Goal: Task Accomplishment & Management: Complete application form

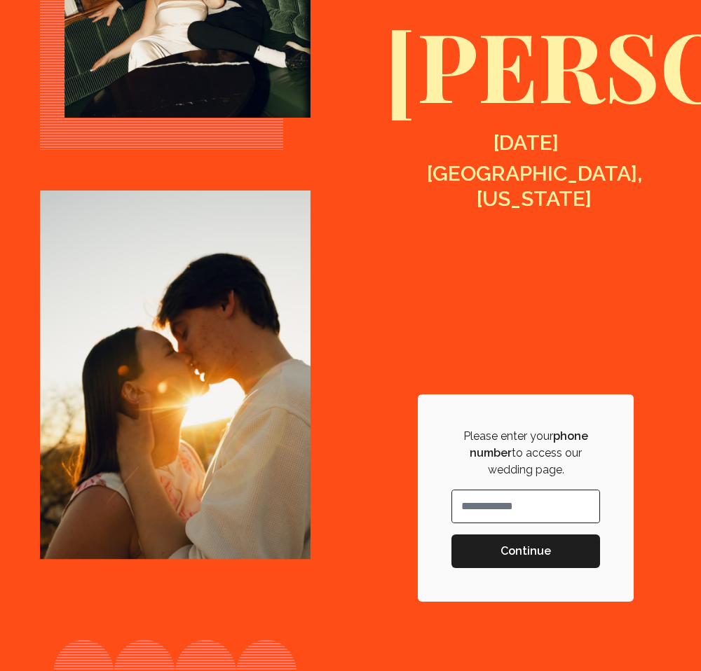
scroll to position [449, 0]
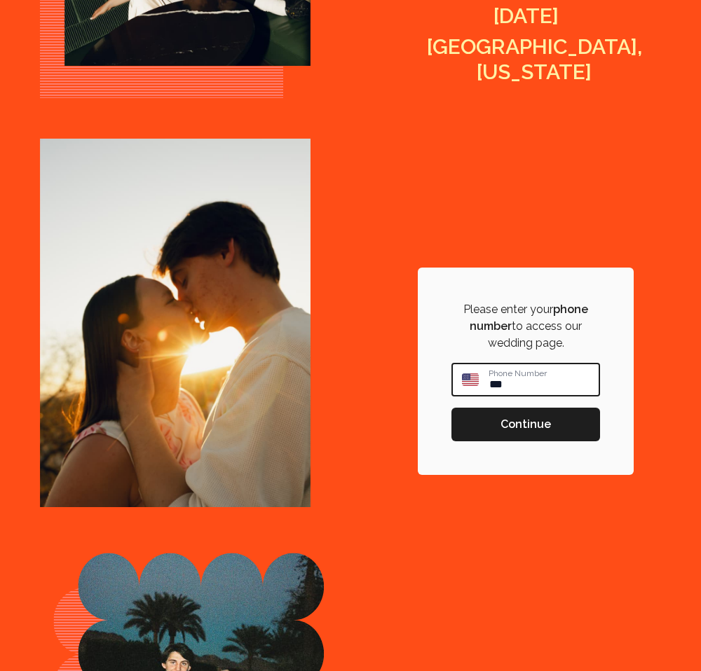
click at [502, 385] on input "**" at bounding box center [543, 379] width 111 height 31
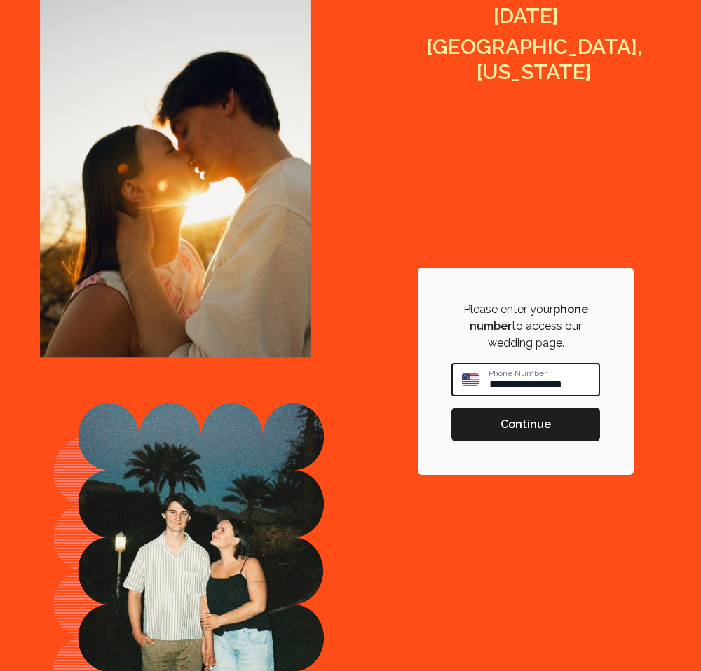
type input "**********"
click input "submit" at bounding box center [0, 0] width 0 height 0
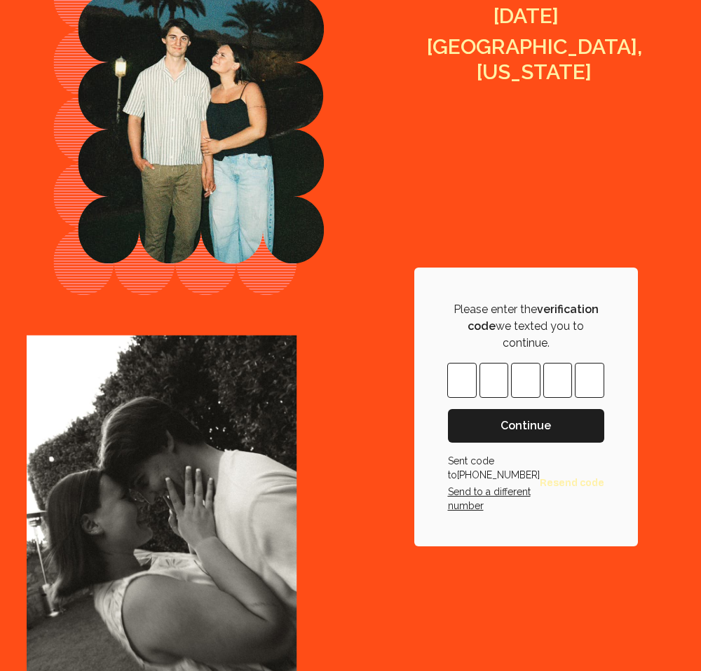
click at [462, 385] on input "Please enter OTP character 1" at bounding box center [461, 380] width 29 height 35
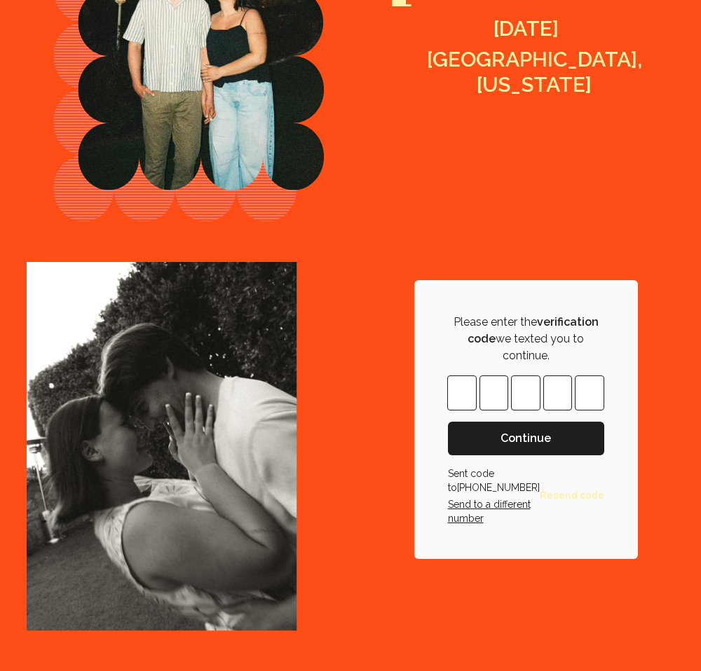
scroll to position [436, 0]
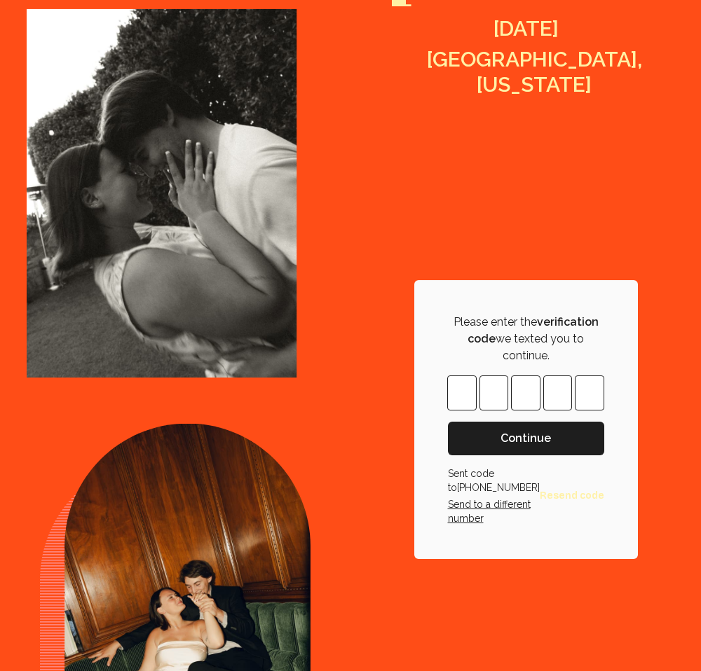
type input "*"
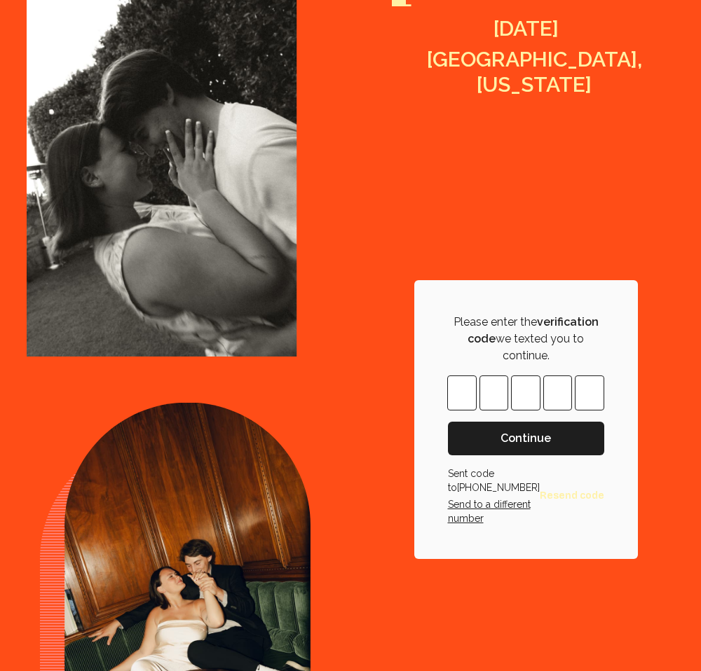
type input "*"
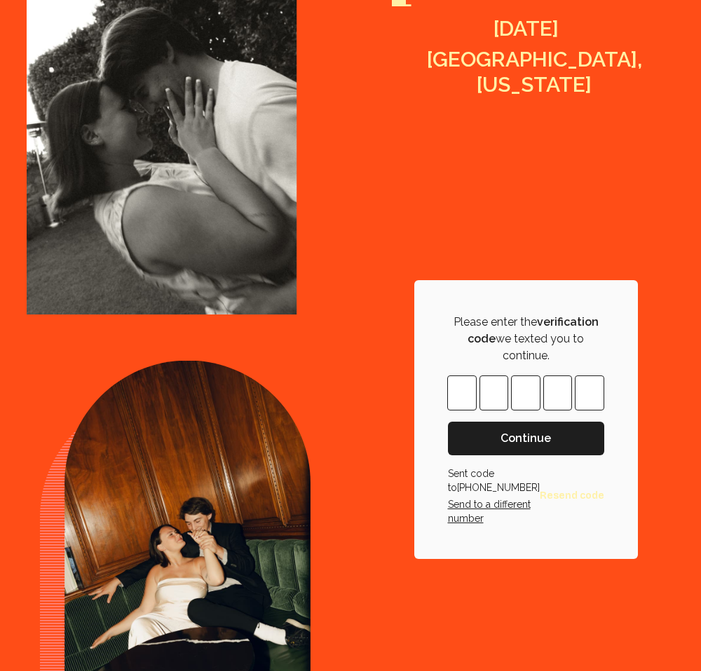
type input "*"
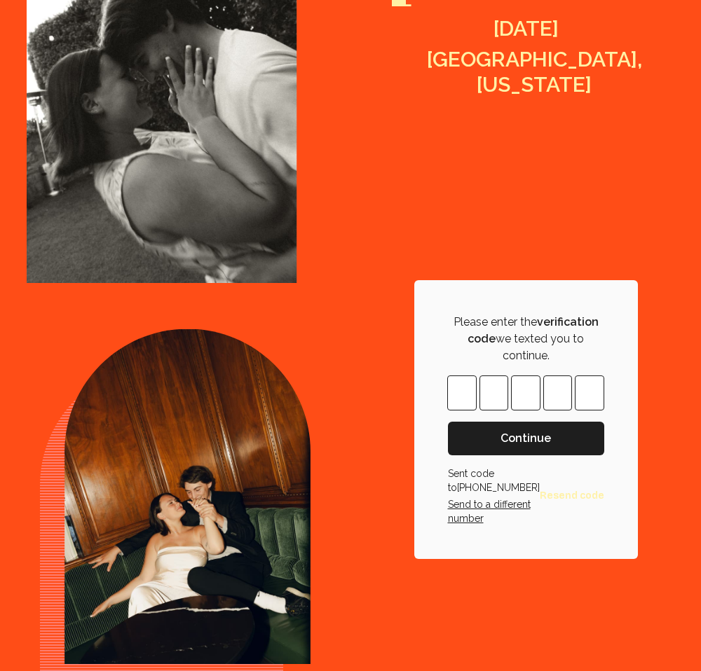
type input "*"
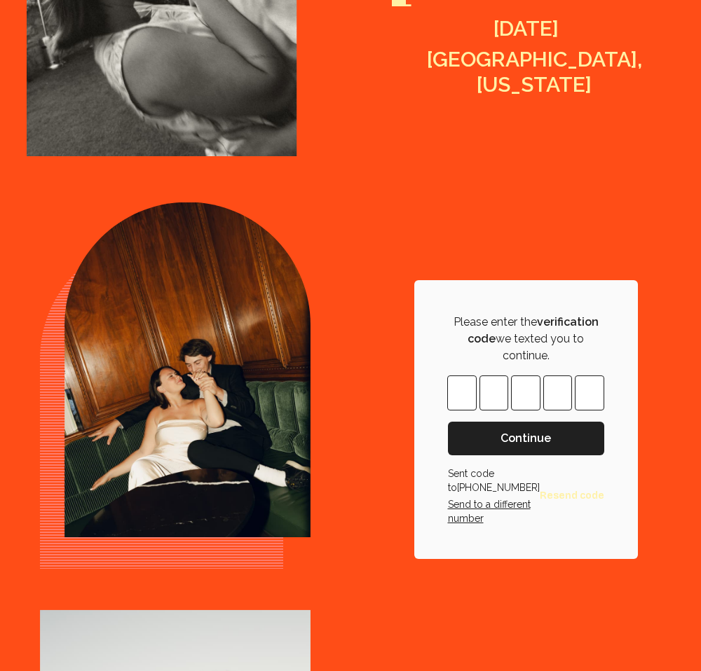
type input "*"
click at [534, 442] on span "Continue" at bounding box center [525, 438] width 50 height 17
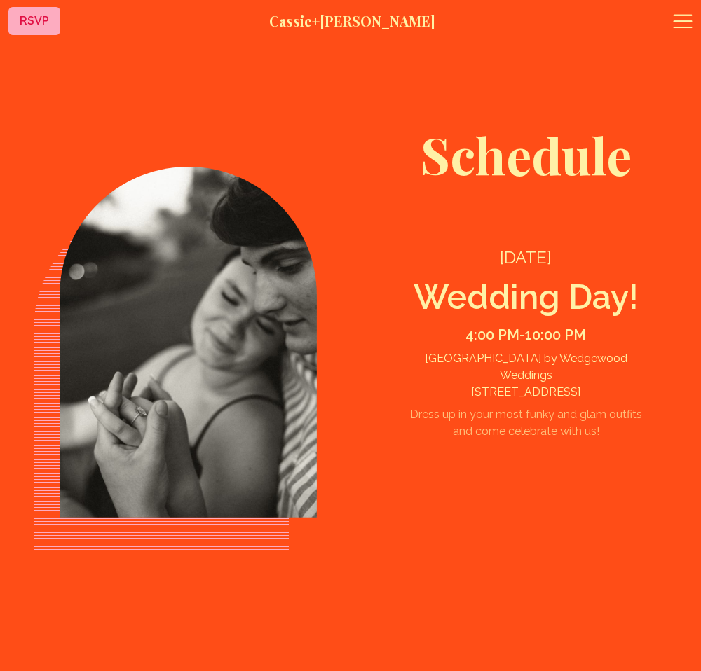
scroll to position [2156, 0]
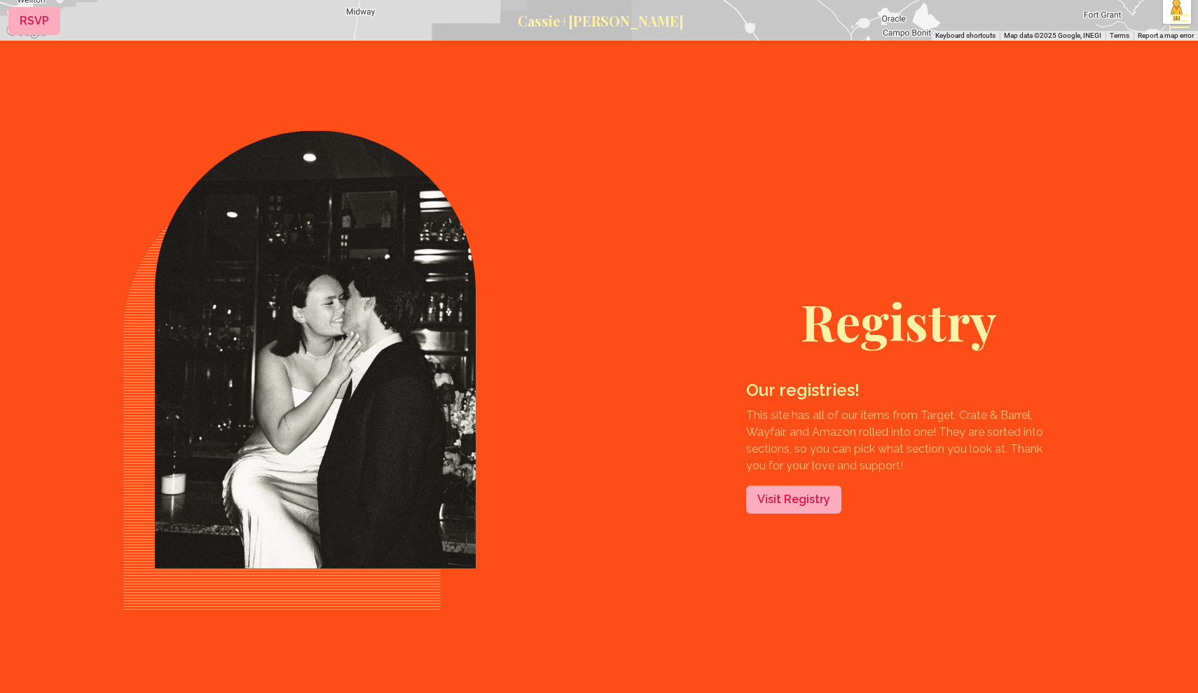
scroll to position [4903, 0]
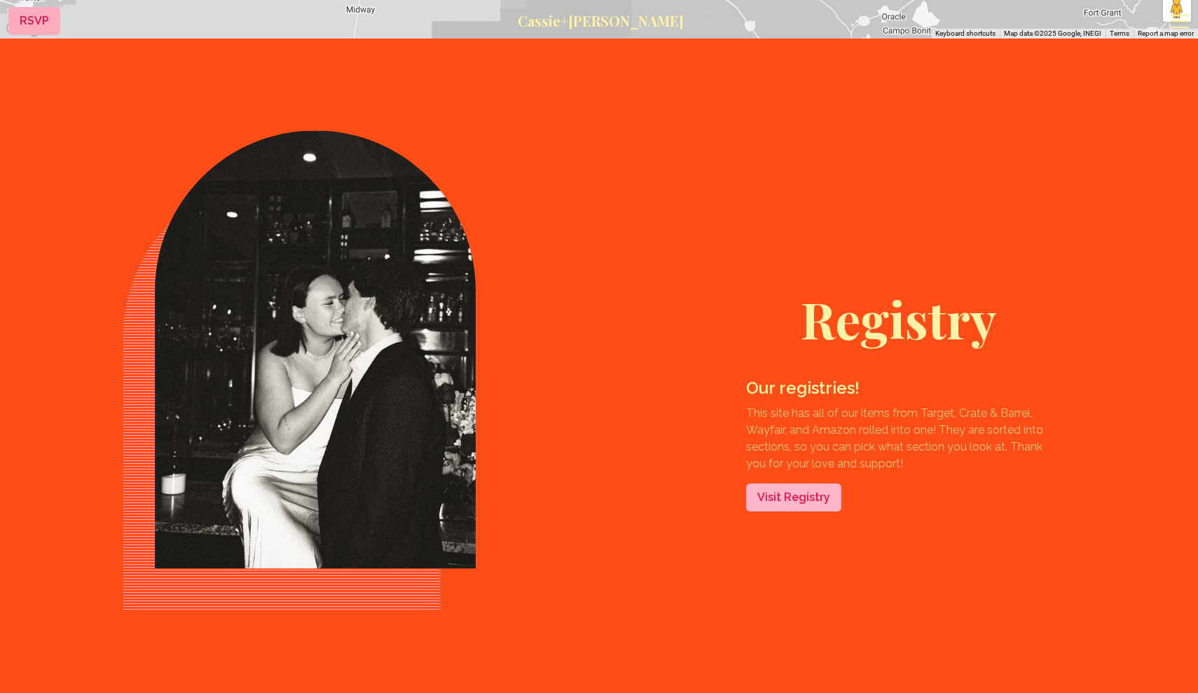
click at [700, 497] on link "Visit Registry" at bounding box center [793, 498] width 95 height 28
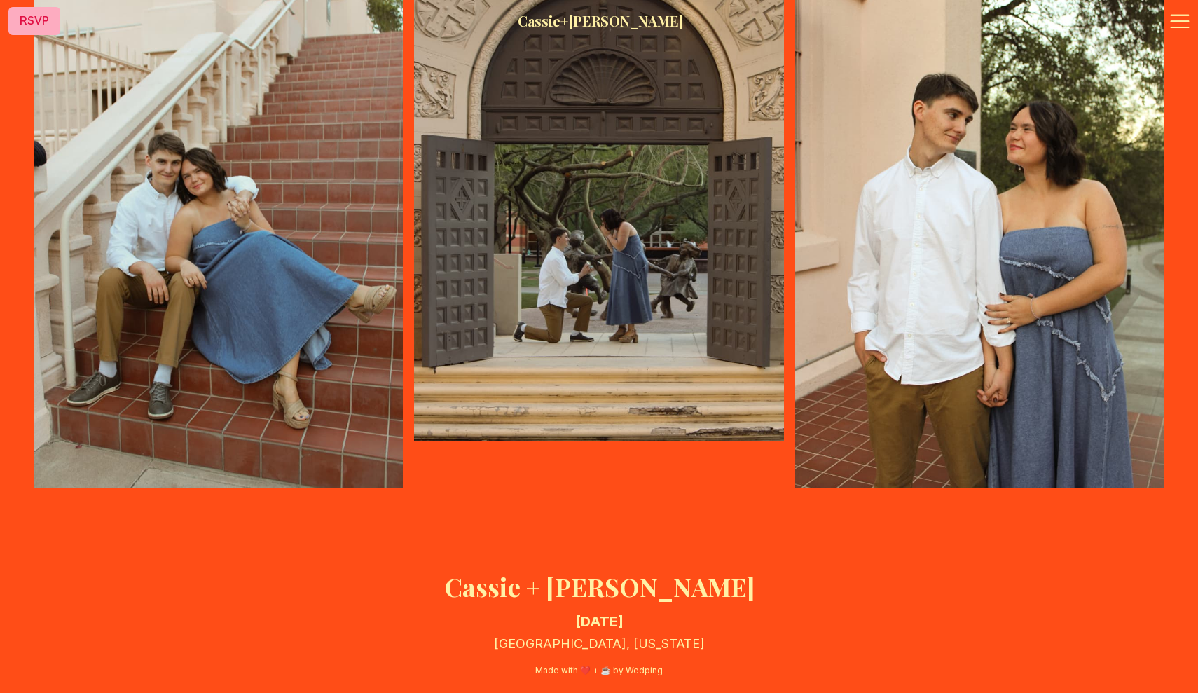
scroll to position [6461, 0]
click at [700, 18] on icon at bounding box center [1180, 21] width 22 height 22
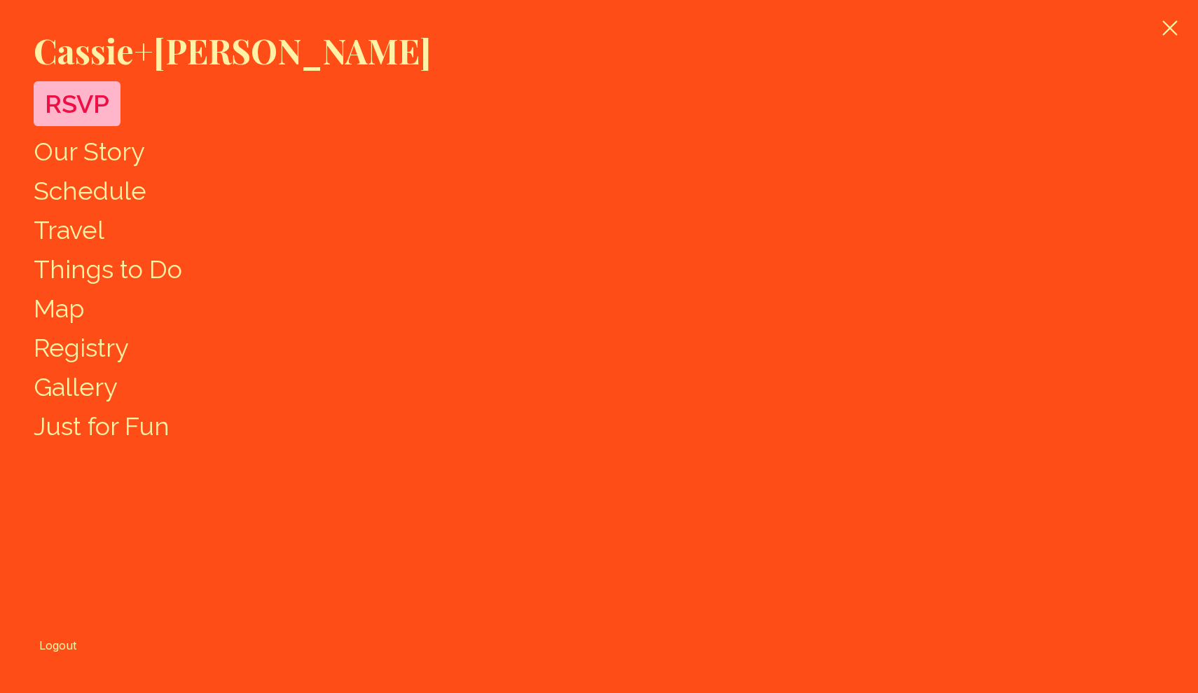
click at [85, 98] on span "RSVP" at bounding box center [77, 103] width 64 height 29
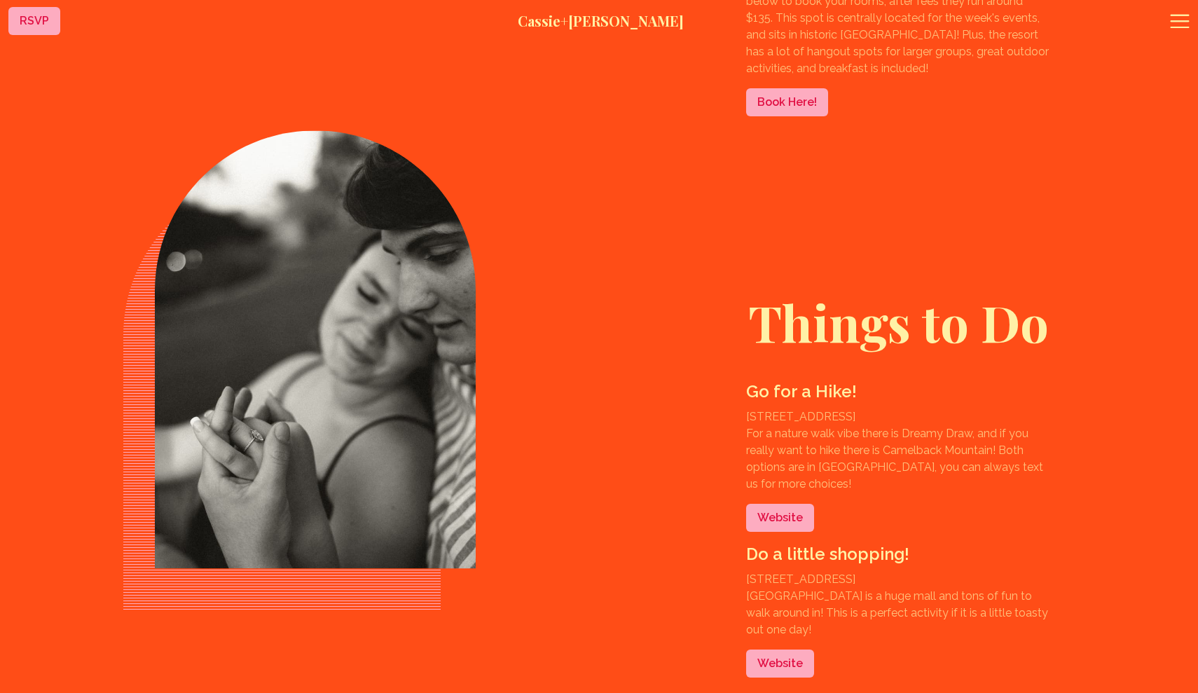
scroll to position [783, 0]
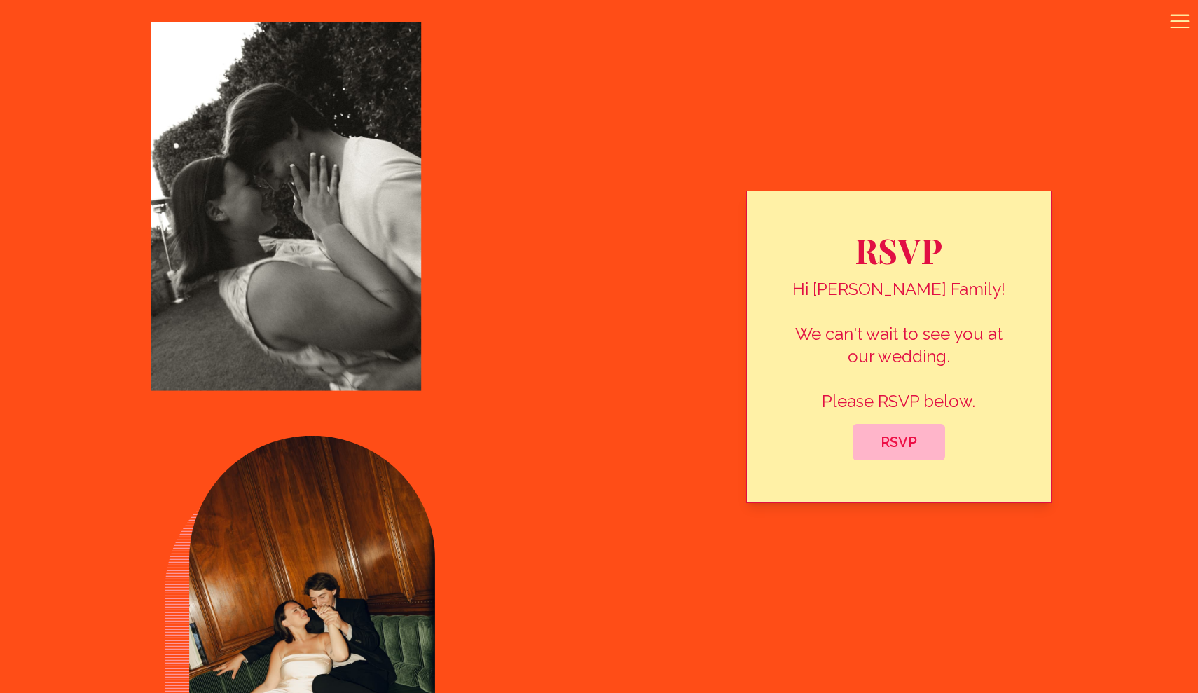
click at [700, 444] on span "RSVP" at bounding box center [899, 442] width 70 height 17
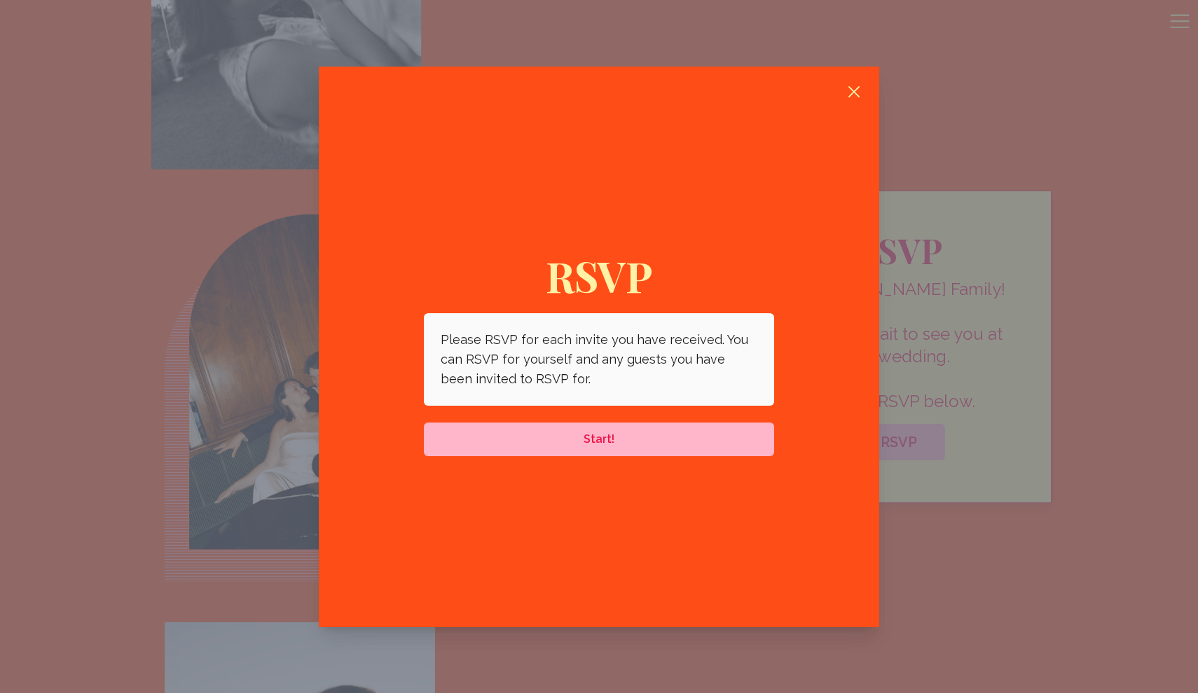
click at [597, 430] on button "Start!" at bounding box center [599, 440] width 350 height 34
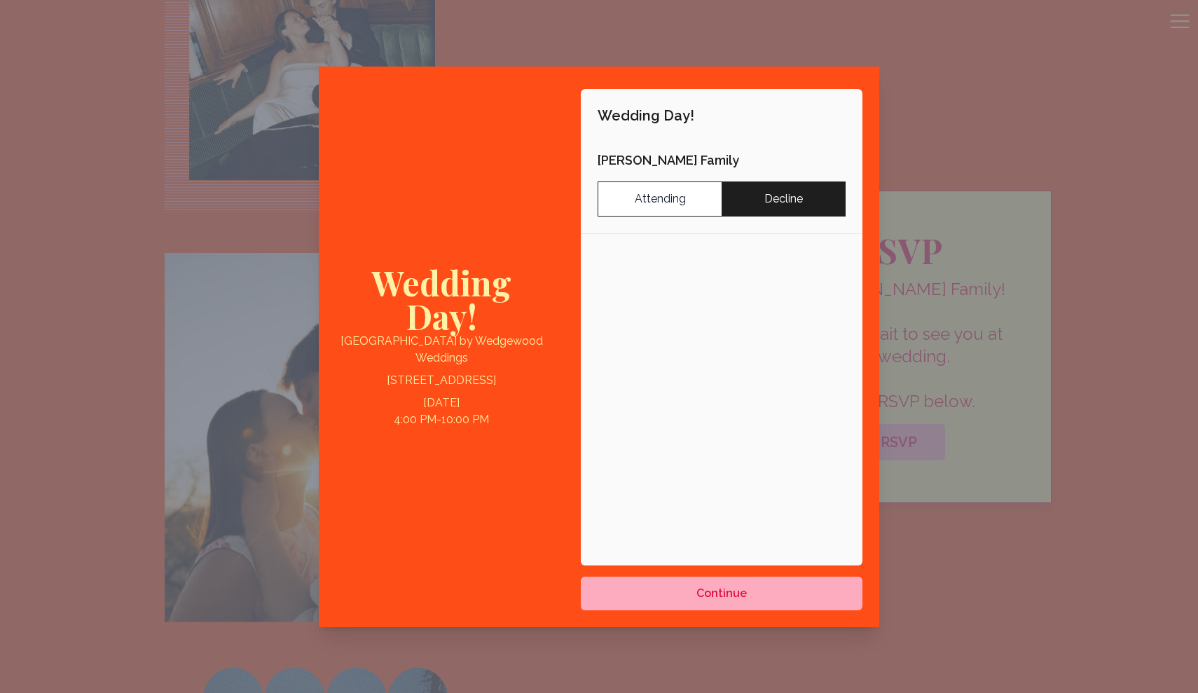
click at [700, 207] on label "Decline" at bounding box center [784, 199] width 124 height 35
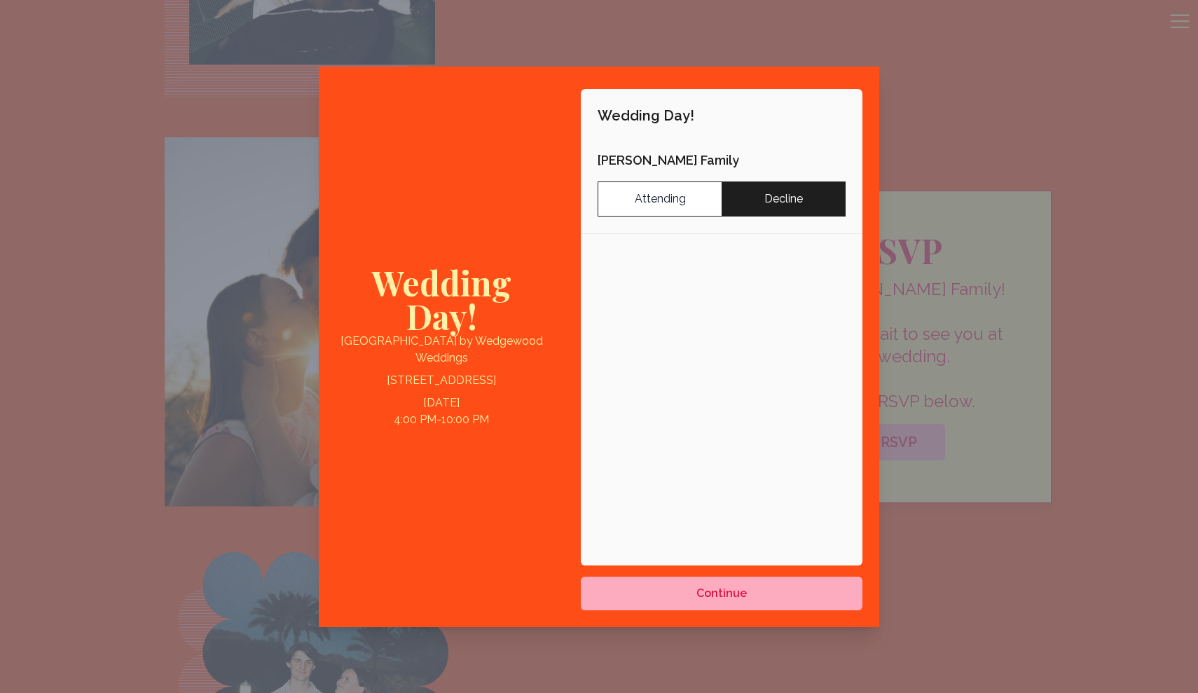
click at [700, 193] on label "Decline" at bounding box center [784, 199] width 124 height 35
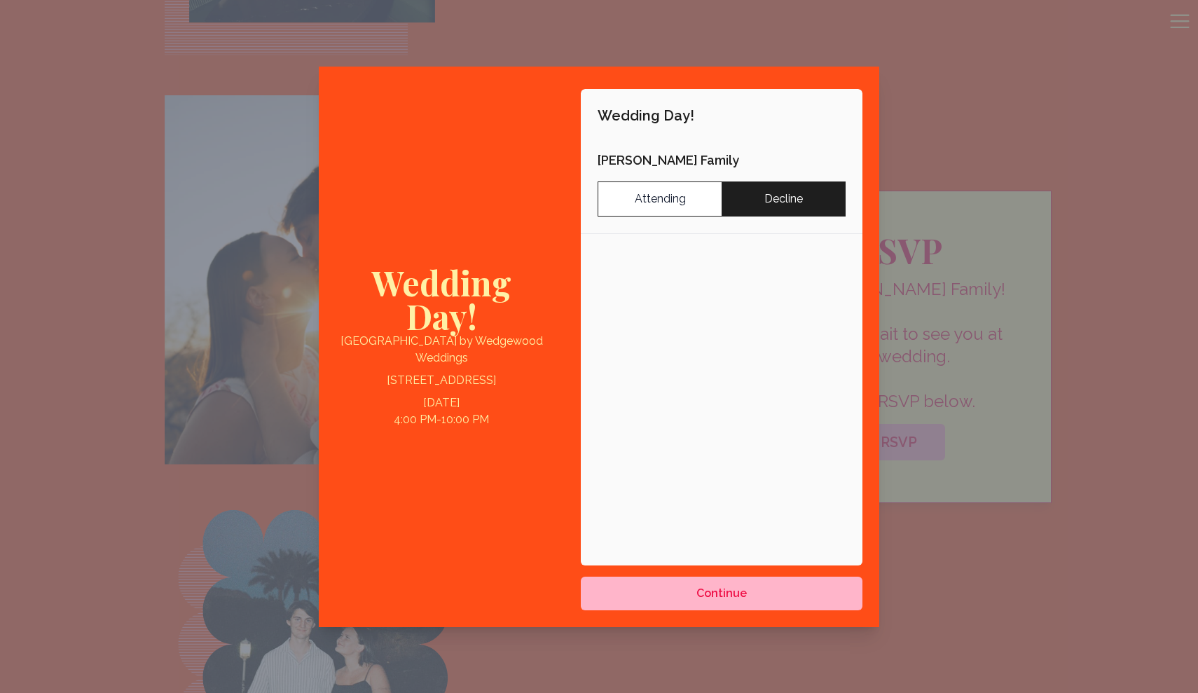
click at [700, 590] on span "Continue" at bounding box center [722, 593] width 50 height 17
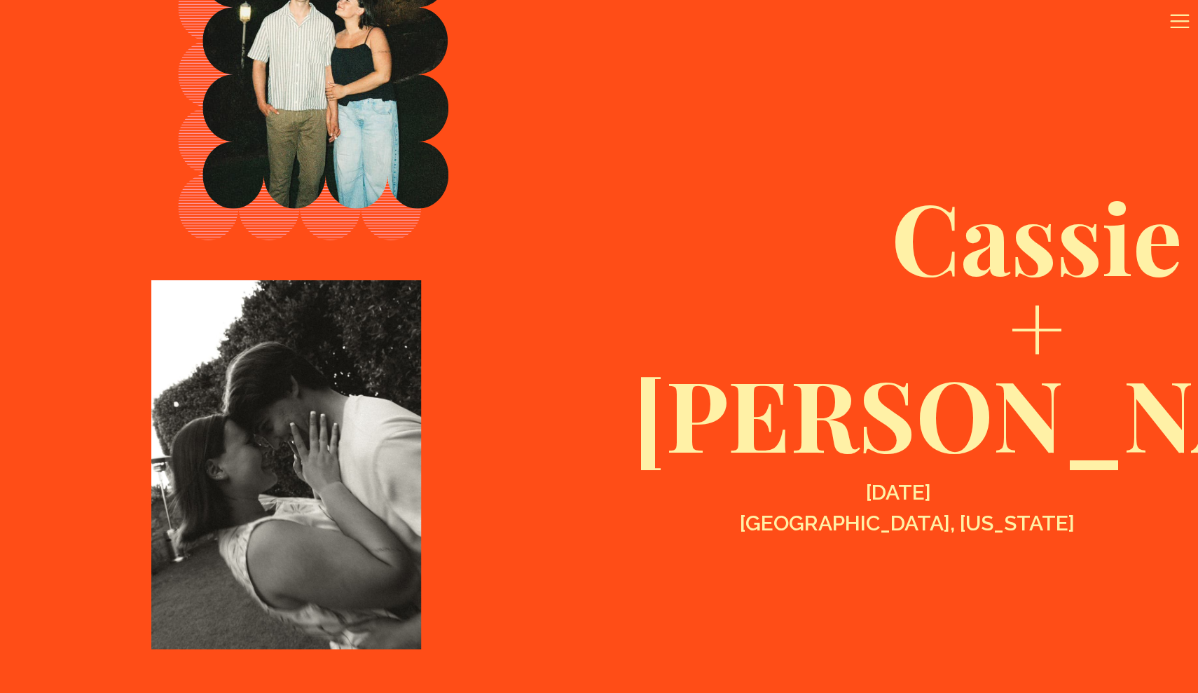
scroll to position [0, 0]
